Goal: Navigation & Orientation: Find specific page/section

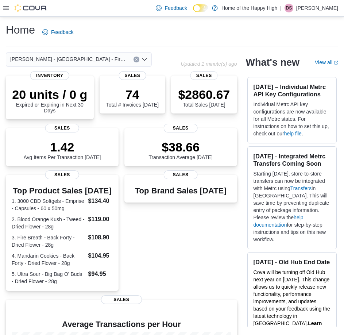
click at [6, 9] on icon at bounding box center [6, 8] width 6 height 6
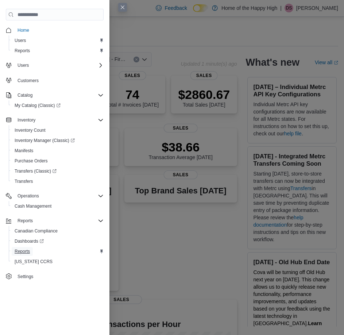
click at [27, 249] on span "Reports" at bounding box center [22, 251] width 15 height 6
